Goal: Communication & Community: Answer question/provide support

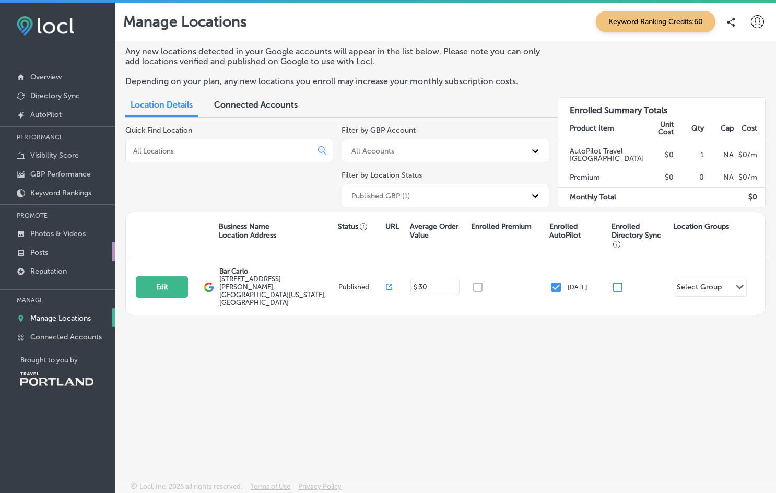
click at [47, 246] on link "Posts" at bounding box center [57, 251] width 115 height 19
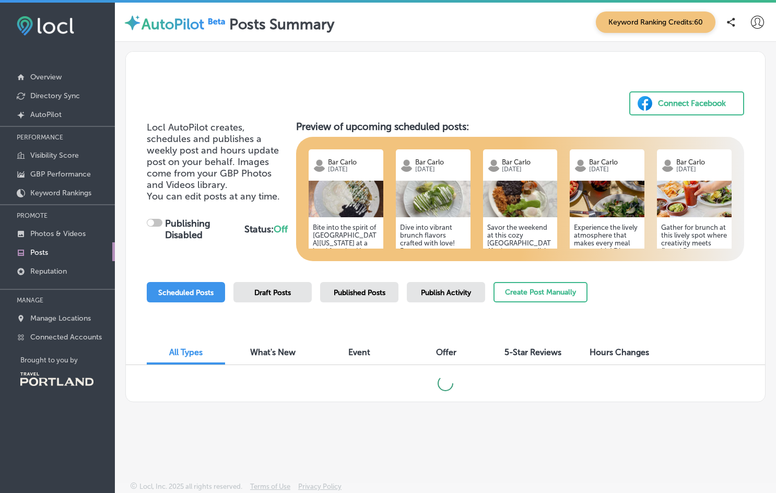
checkbox input "true"
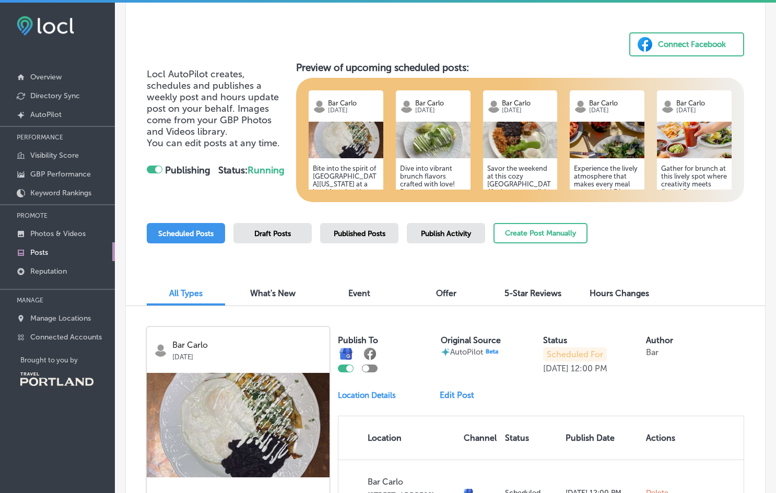
scroll to position [60, 0]
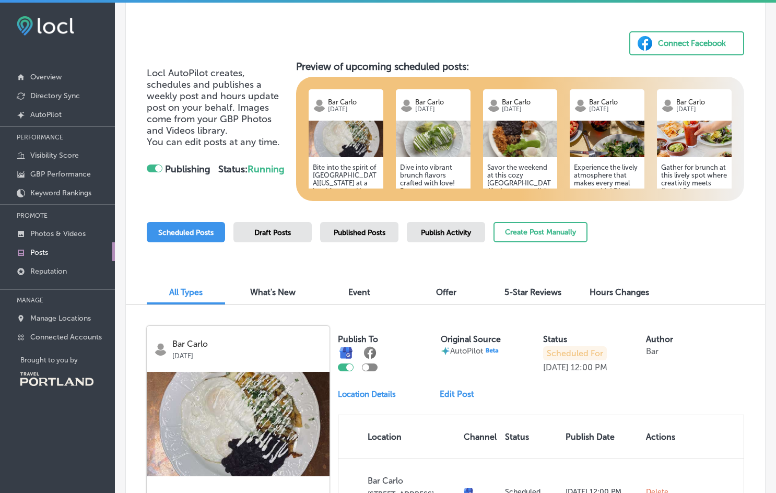
click at [372, 224] on div "Published Posts" at bounding box center [359, 232] width 78 height 20
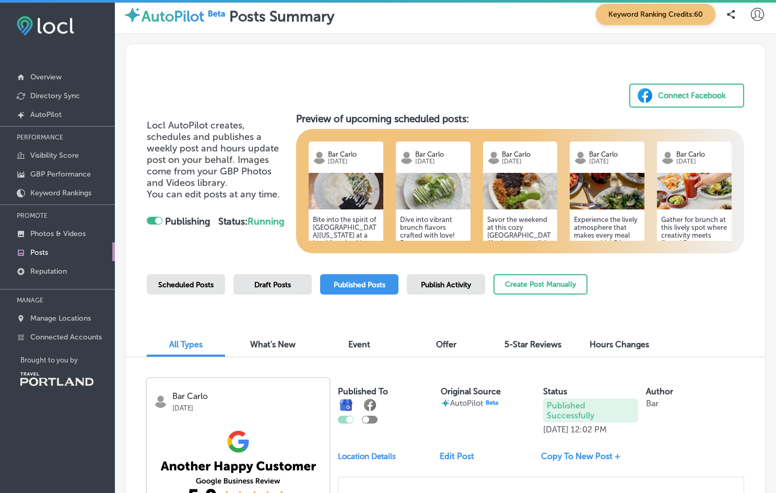
scroll to position [6, 0]
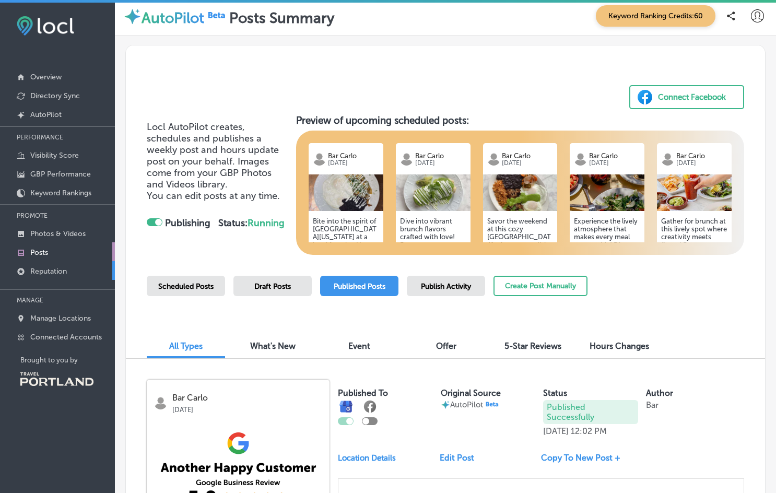
click at [63, 270] on p "Reputation" at bounding box center [48, 271] width 37 height 9
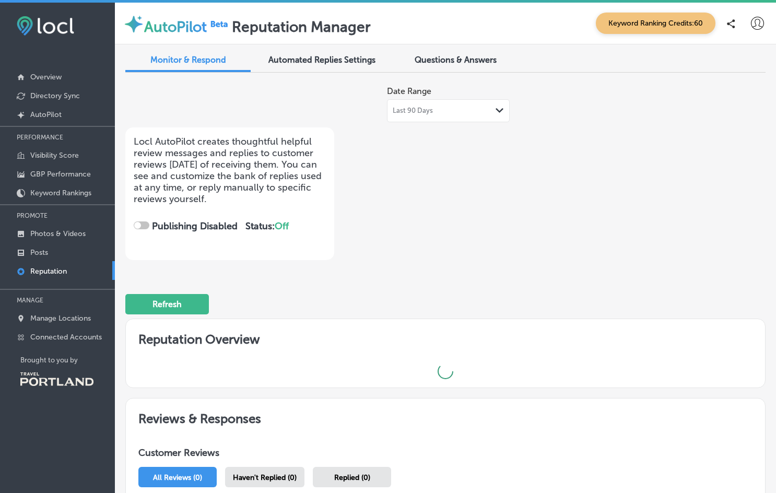
checkbox input "true"
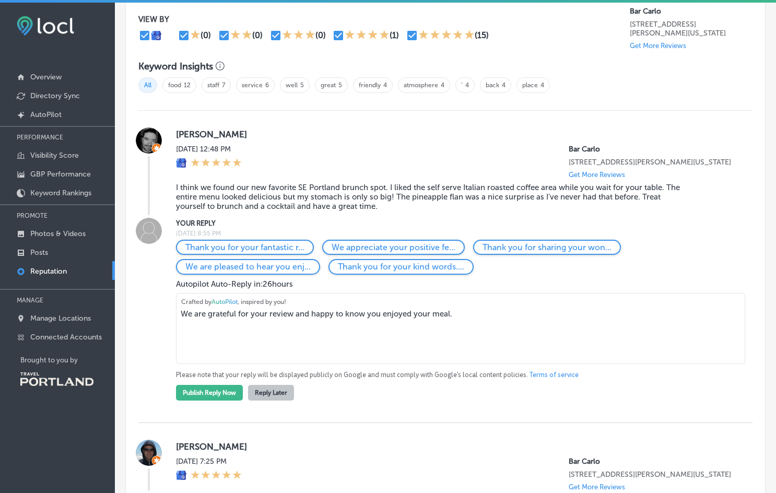
scroll to position [652, 0]
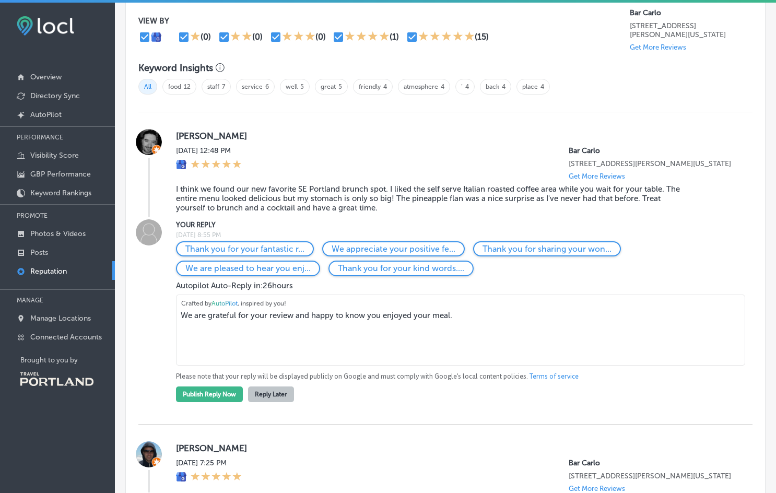
click at [305, 312] on textarea "We are grateful for your review and happy to know you enjoyed your meal." at bounding box center [460, 330] width 569 height 71
click at [208, 312] on textarea "We are grateful for your review and happy to know you enjoyed your meal." at bounding box center [460, 330] width 569 height 71
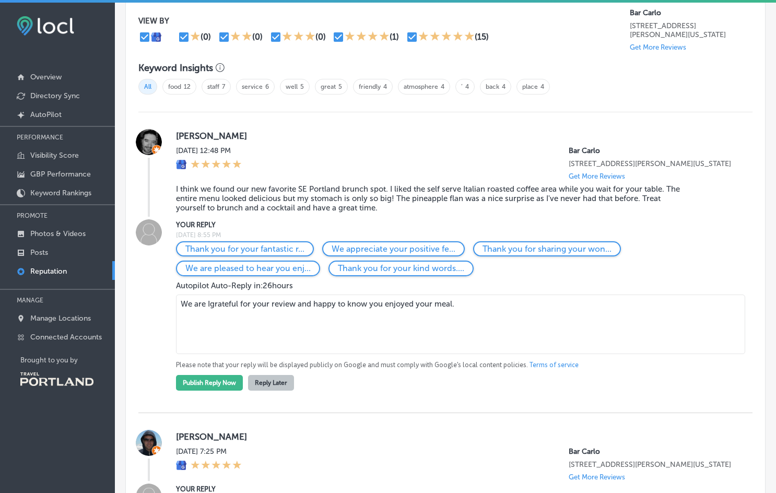
click at [183, 299] on textarea "We are Igrateful for your review and happy to know you enjoyed your meal." at bounding box center [460, 325] width 569 height 60
click at [187, 299] on textarea "your enthusiasm is infectious" at bounding box center [460, 325] width 569 height 60
click at [310, 298] on textarea "Your enthusiasm is infectious" at bounding box center [460, 325] width 569 height 60
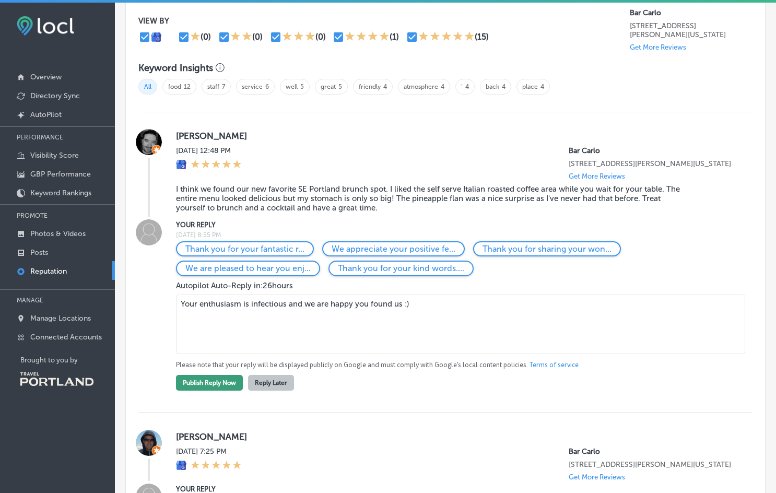
type textarea "Your enthusiasm is infectious and we are happy you found us :)"
click at [226, 375] on button "Publish Reply Now" at bounding box center [209, 383] width 67 height 16
